Goal: Navigation & Orientation: Find specific page/section

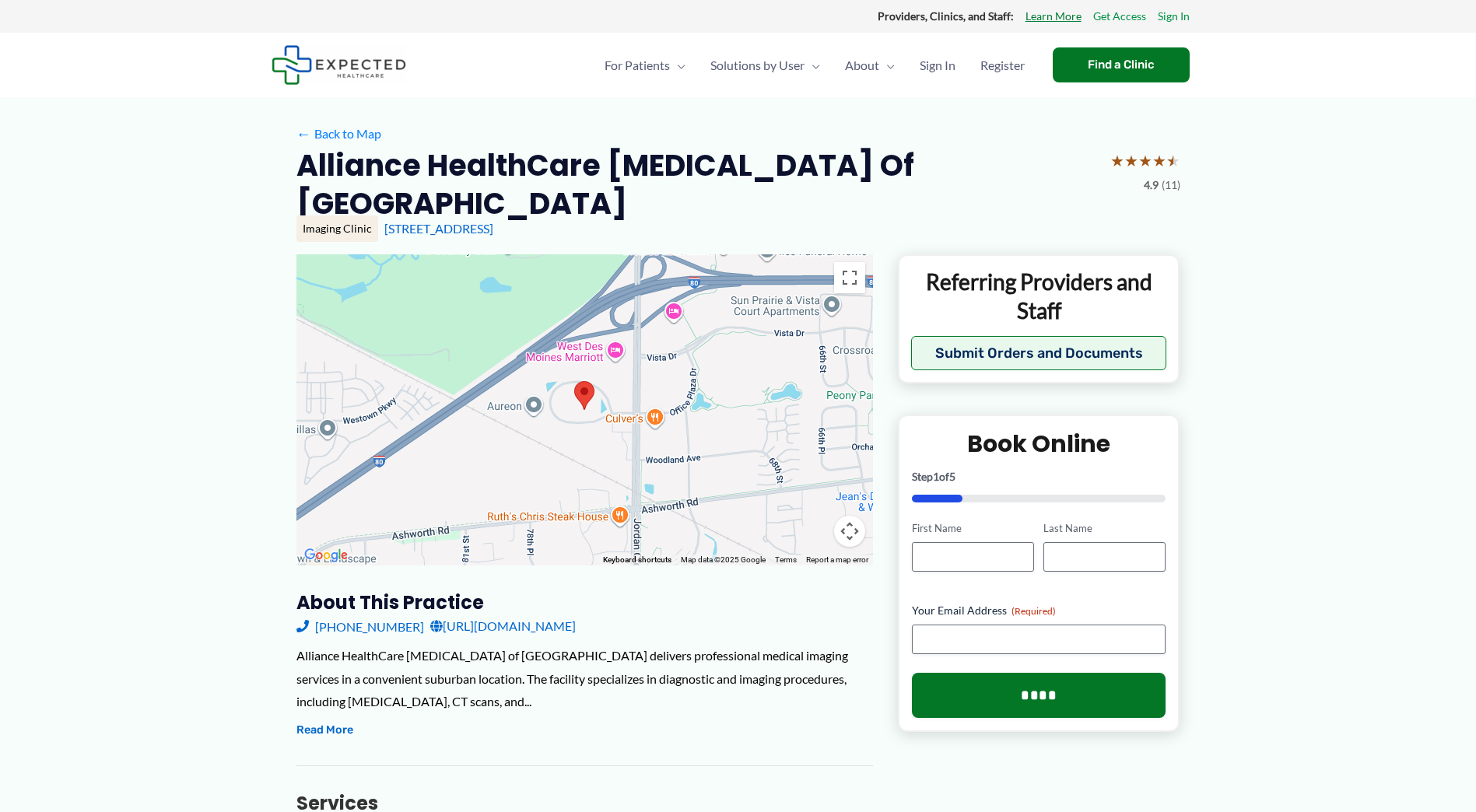
click at [1063, 15] on link "Learn More" at bounding box center [1053, 16] width 56 height 20
click at [862, 109] on span "About Us" at bounding box center [870, 113] width 51 height 15
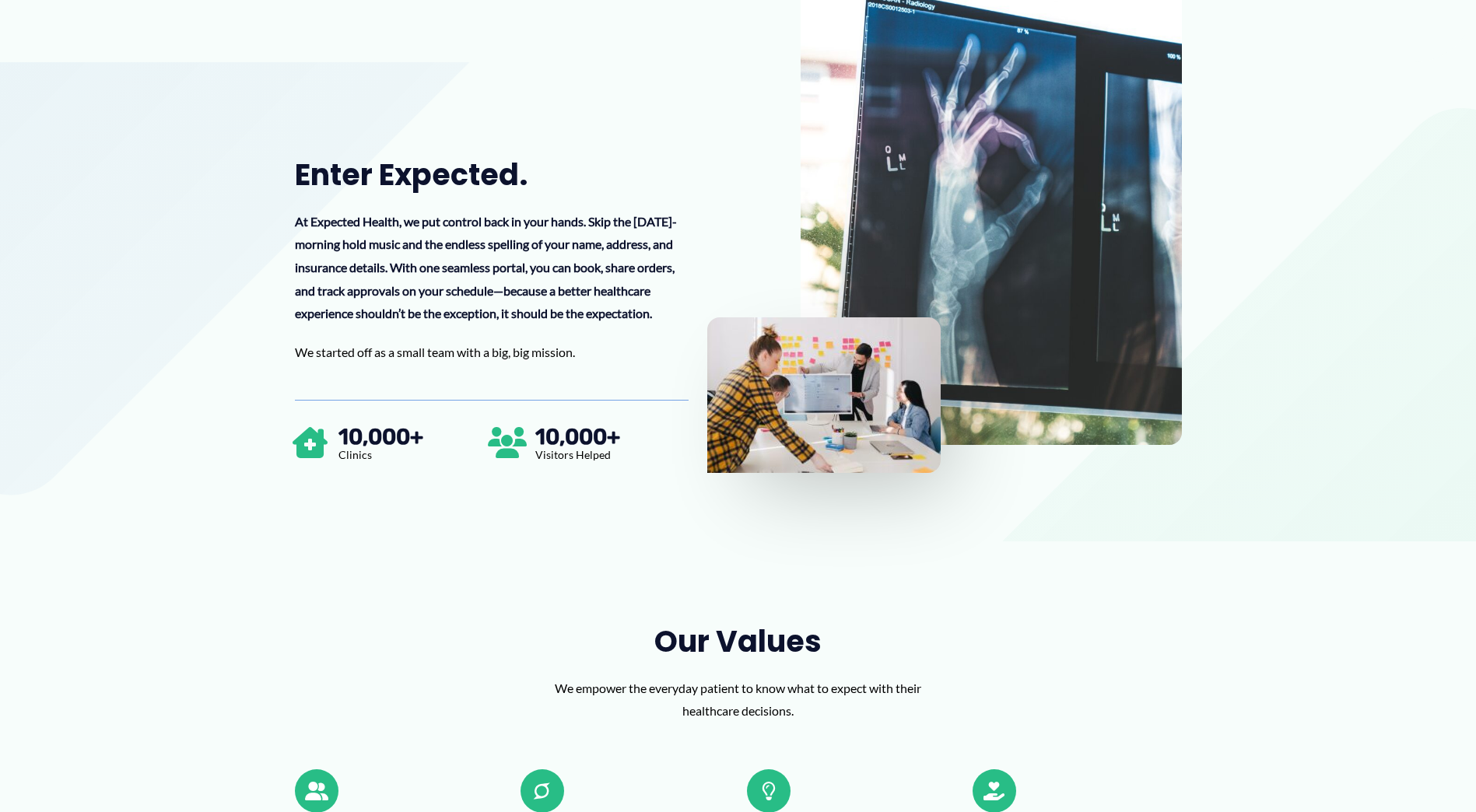
scroll to position [398, 0]
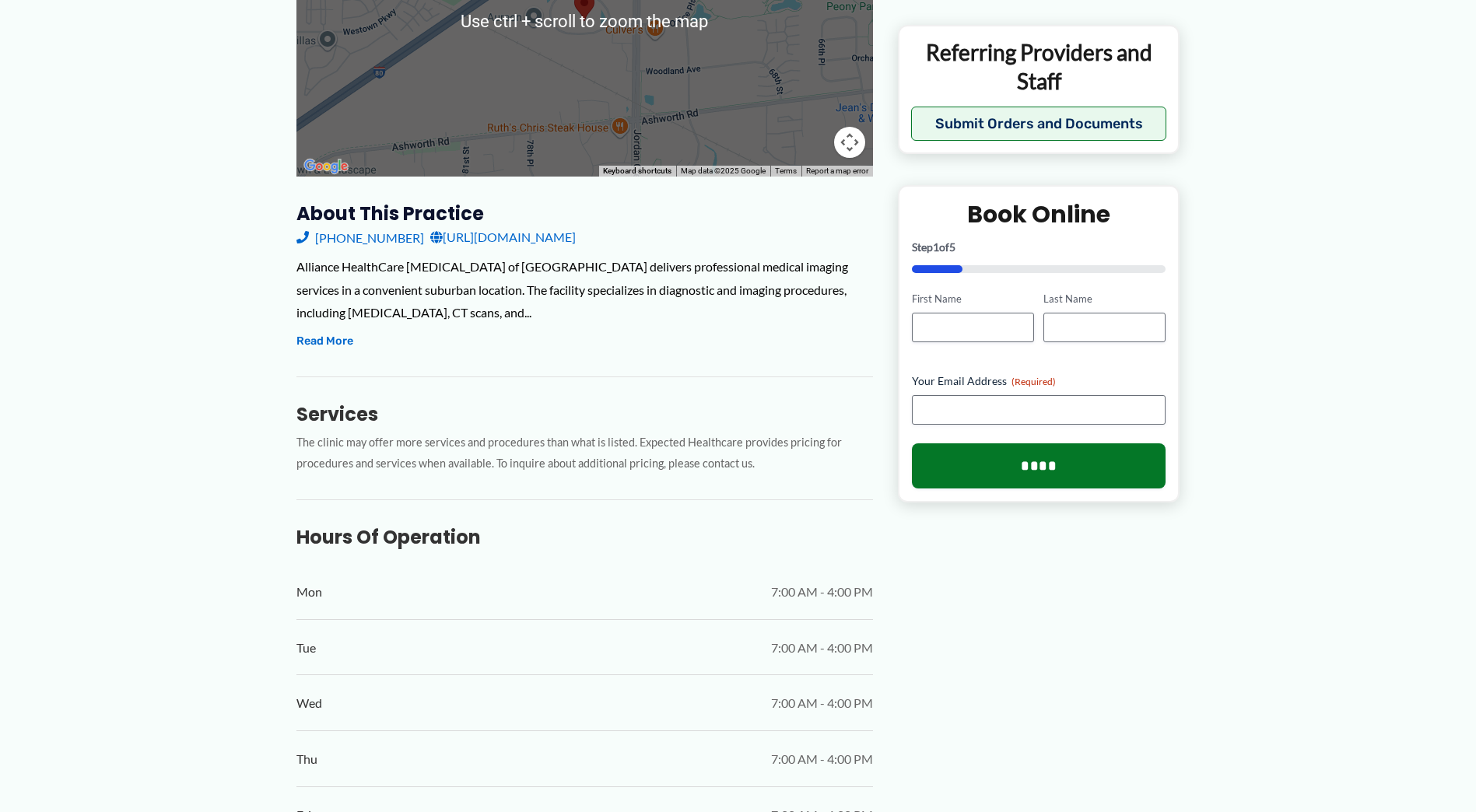
scroll to position [233, 0]
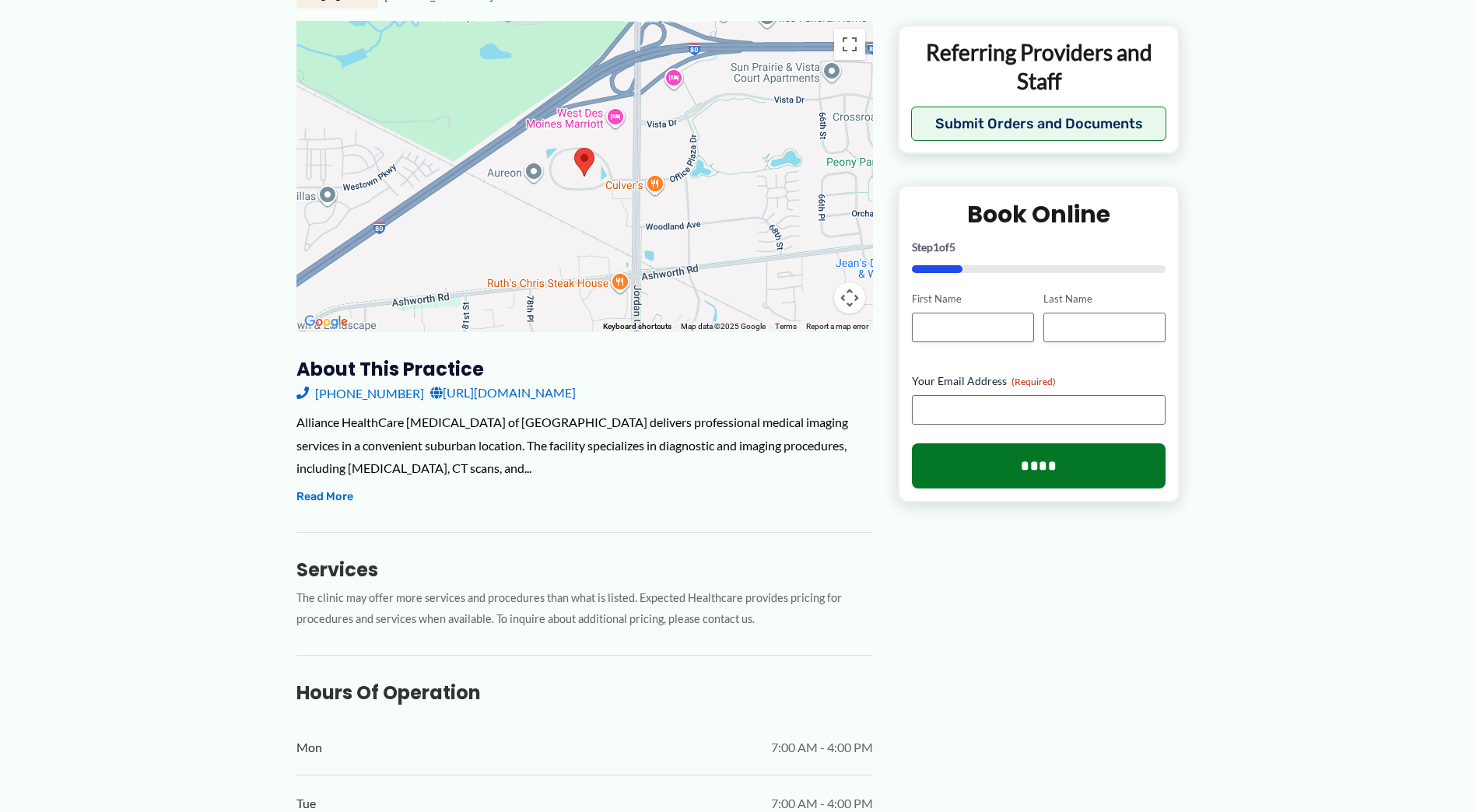
click at [481, 381] on link "https://myallianceradiology.com/westdesmoines" at bounding box center [503, 393] width 145 height 23
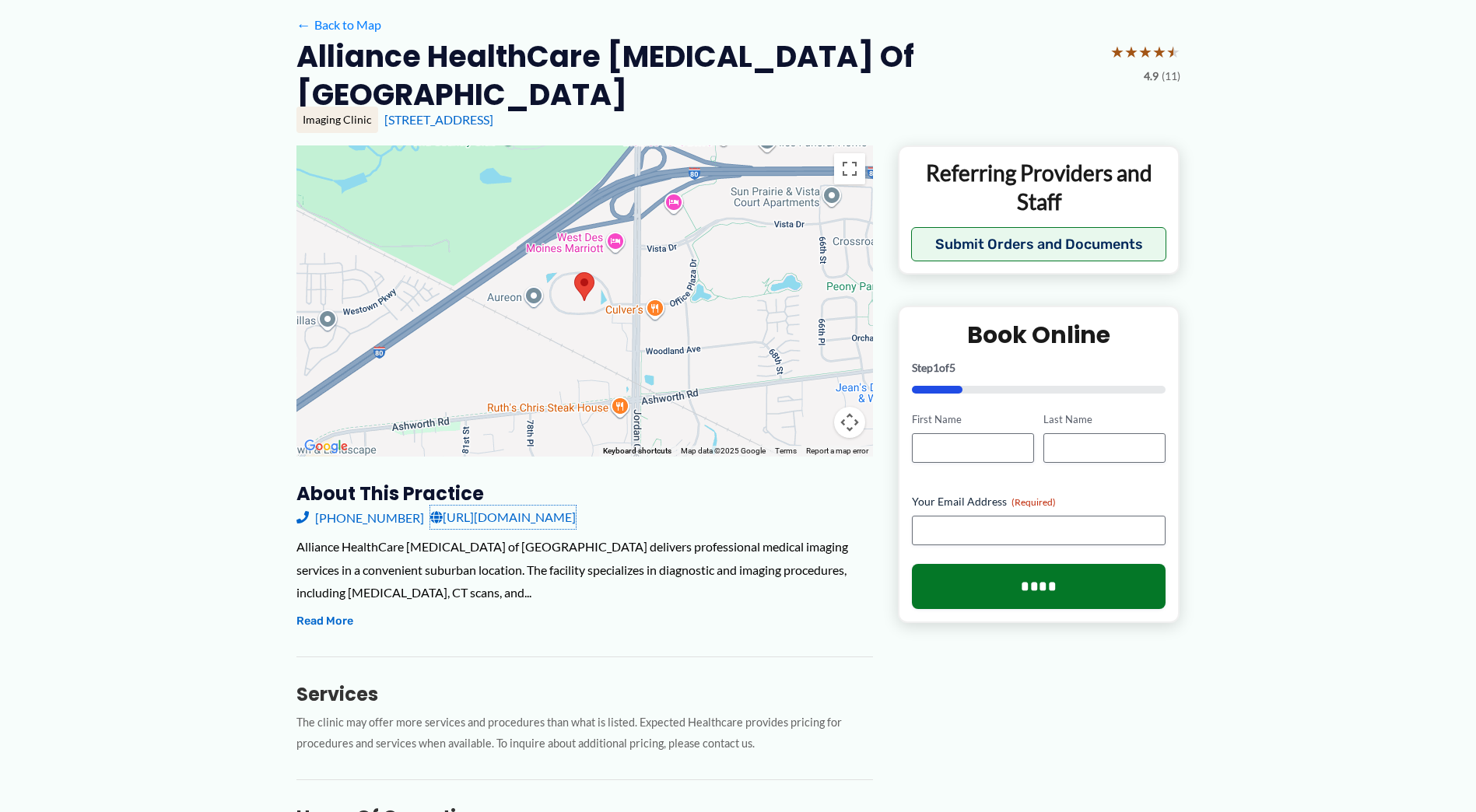
scroll to position [0, 0]
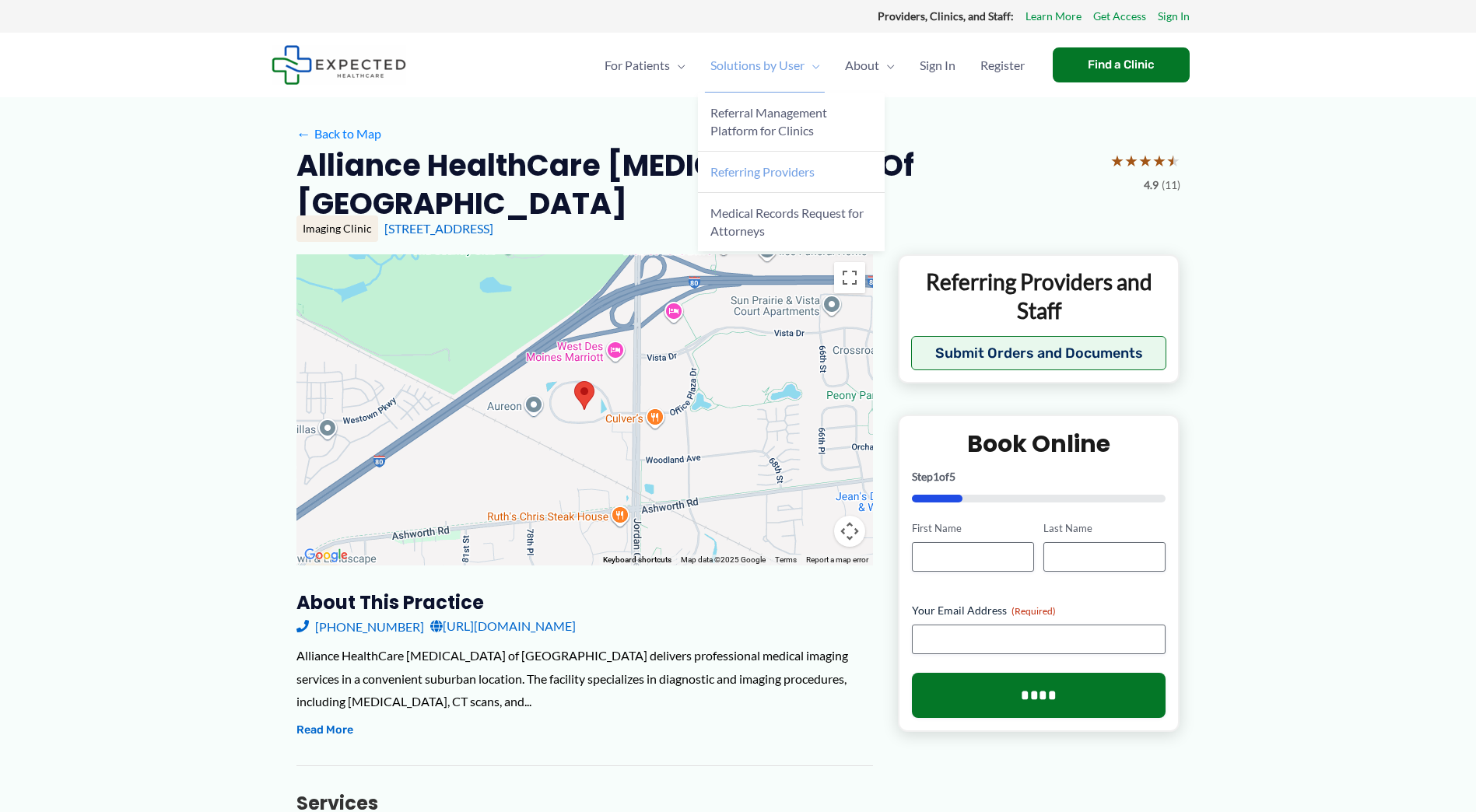
click at [782, 165] on span "Referring Providers" at bounding box center [762, 171] width 104 height 15
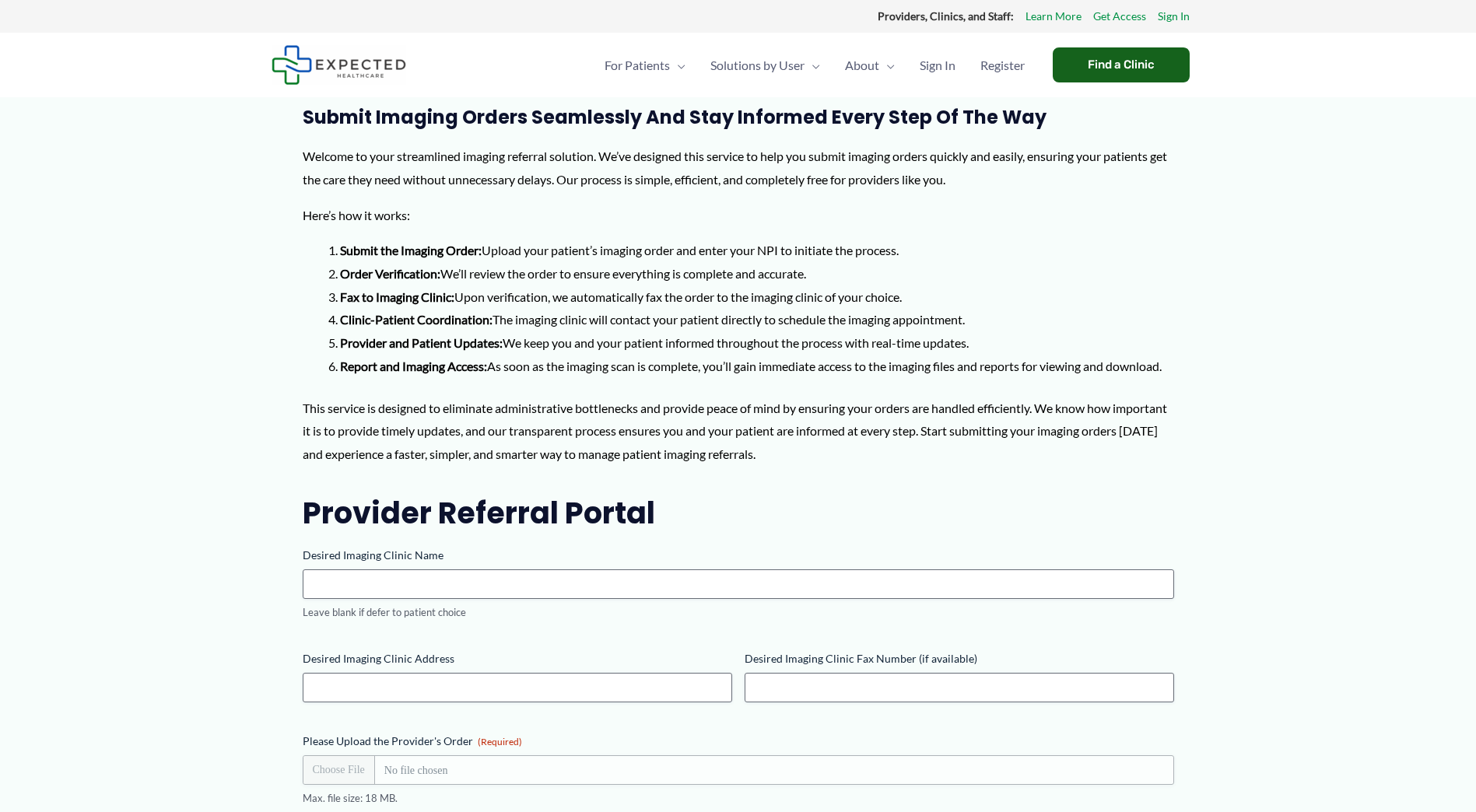
click at [1152, 58] on div "Find a Clinic" at bounding box center [1122, 65] width 137 height 35
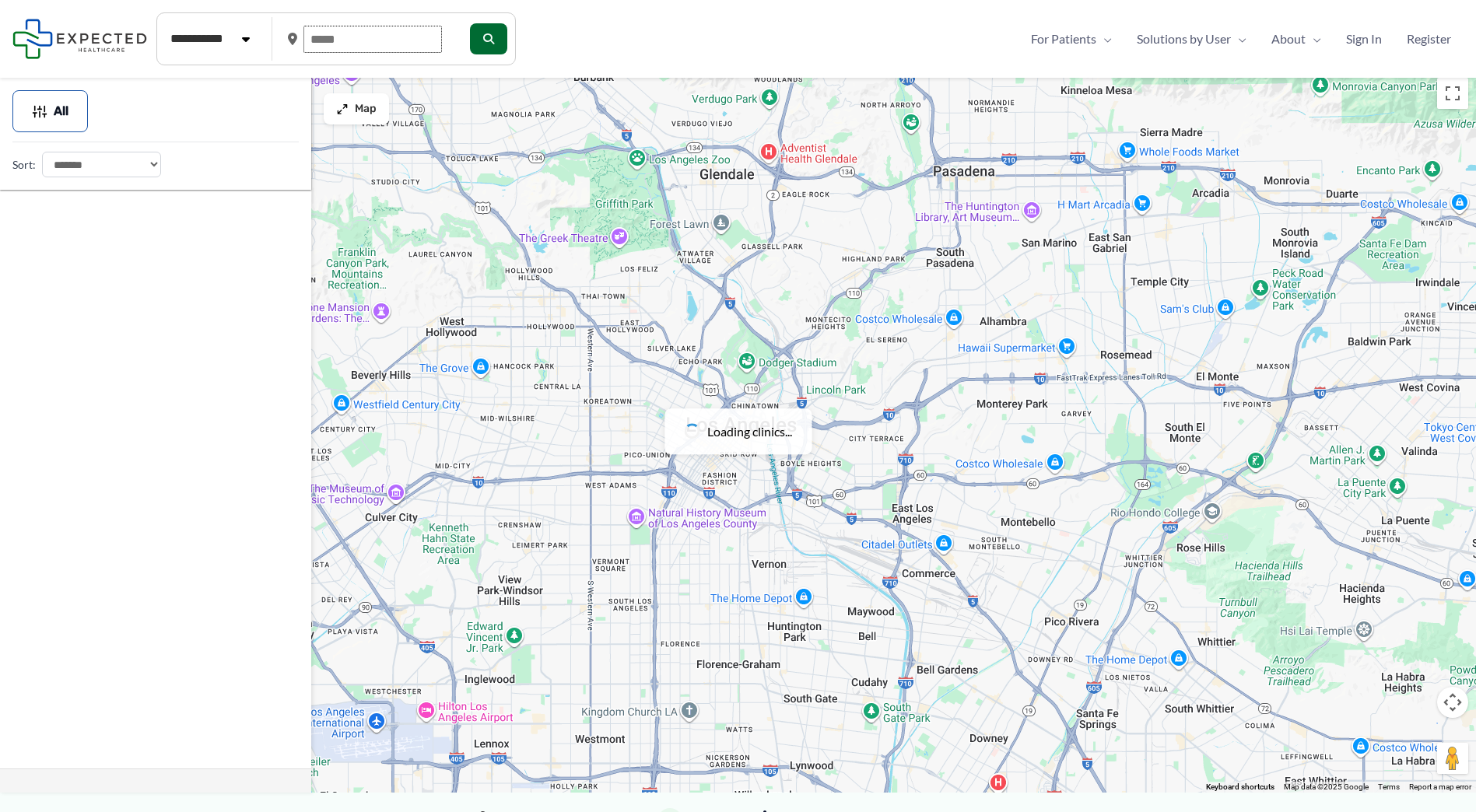
click at [357, 42] on input "text" at bounding box center [373, 39] width 139 height 28
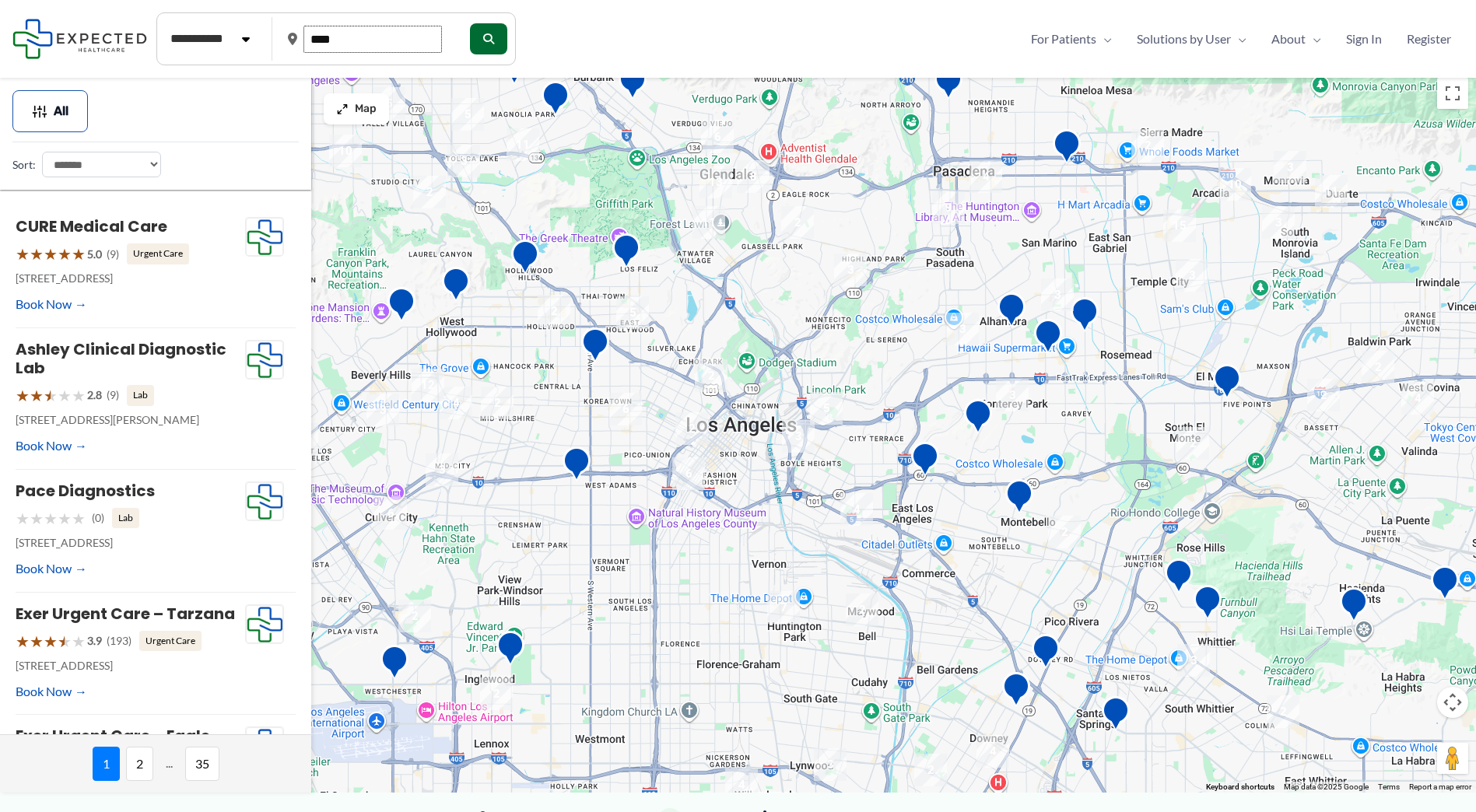
type input "*****"
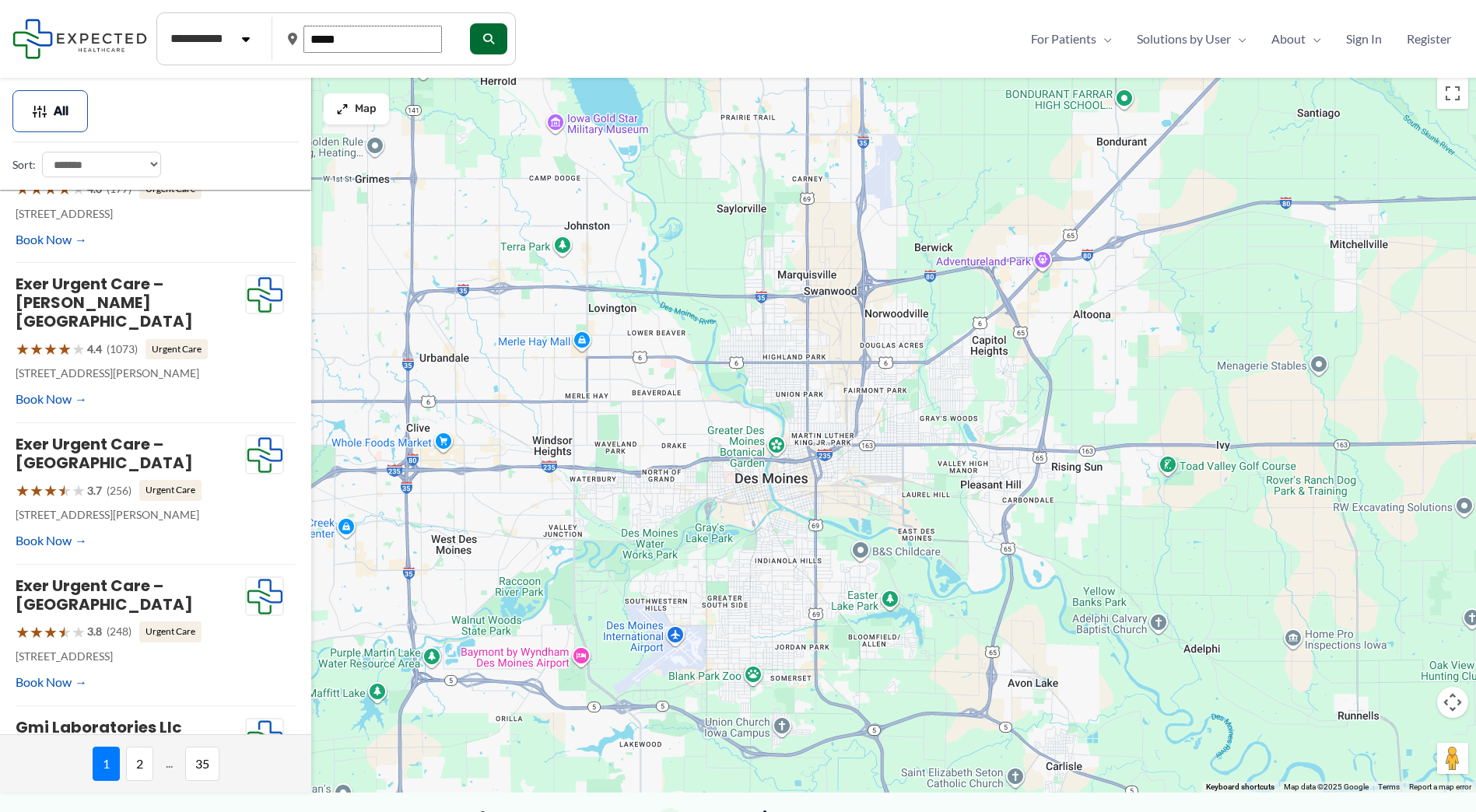
scroll to position [535, 0]
